Goal: Task Accomplishment & Management: Use online tool/utility

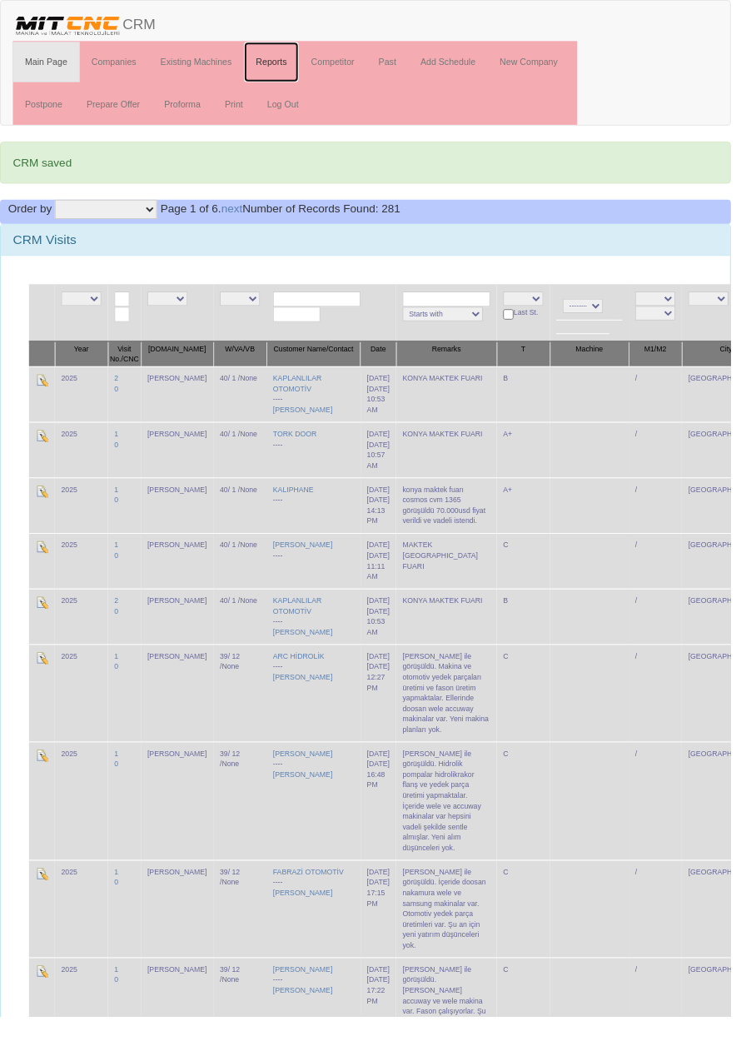
click at [282, 65] on link "Reports" at bounding box center [280, 64] width 57 height 42
click at [525, 303] on select "NE E A+ A B C L" at bounding box center [541, 308] width 42 height 15
click at [520, 309] on select "NE E A+ A B C L" at bounding box center [541, 308] width 42 height 15
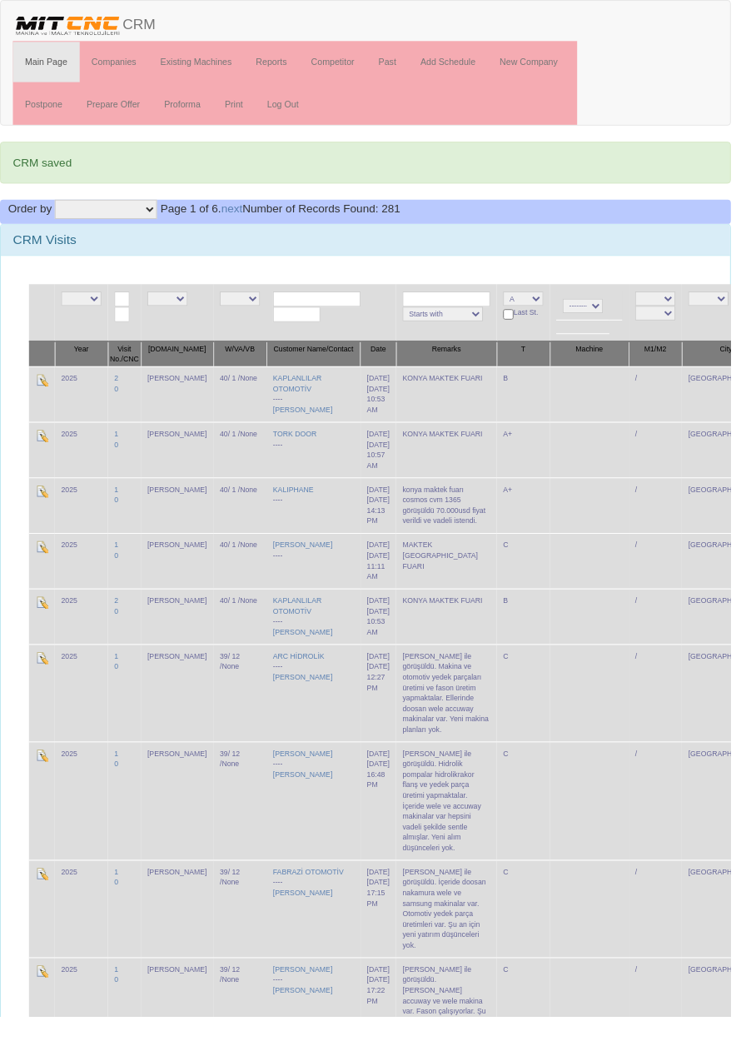
click at [520, 302] on select "NE E A+ A B C L" at bounding box center [541, 308] width 42 height 15
select select "7"
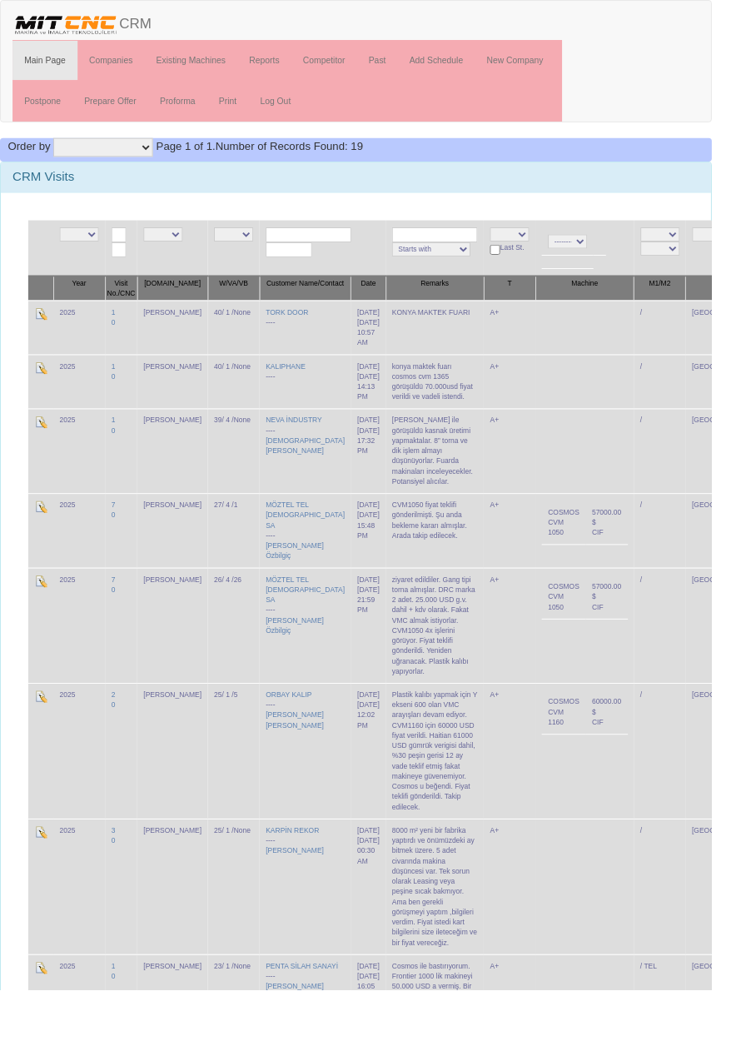
click at [522, 244] on select "NE E A+" at bounding box center [541, 248] width 42 height 15
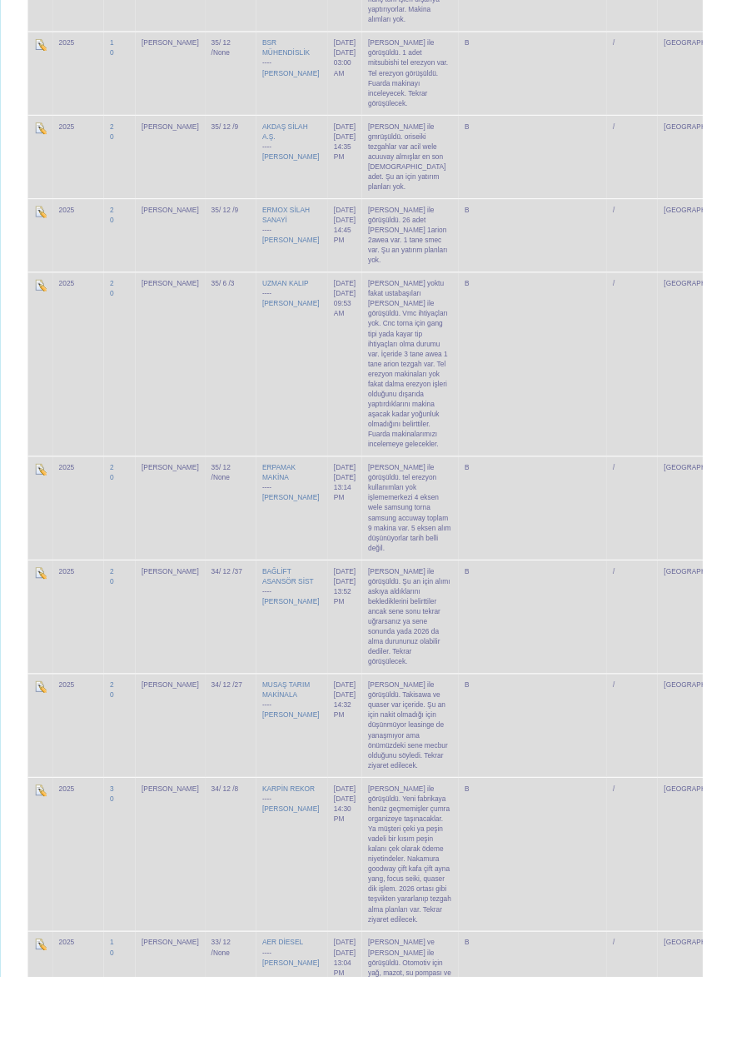
scroll to position [640, 0]
